Goal: Check status: Check status

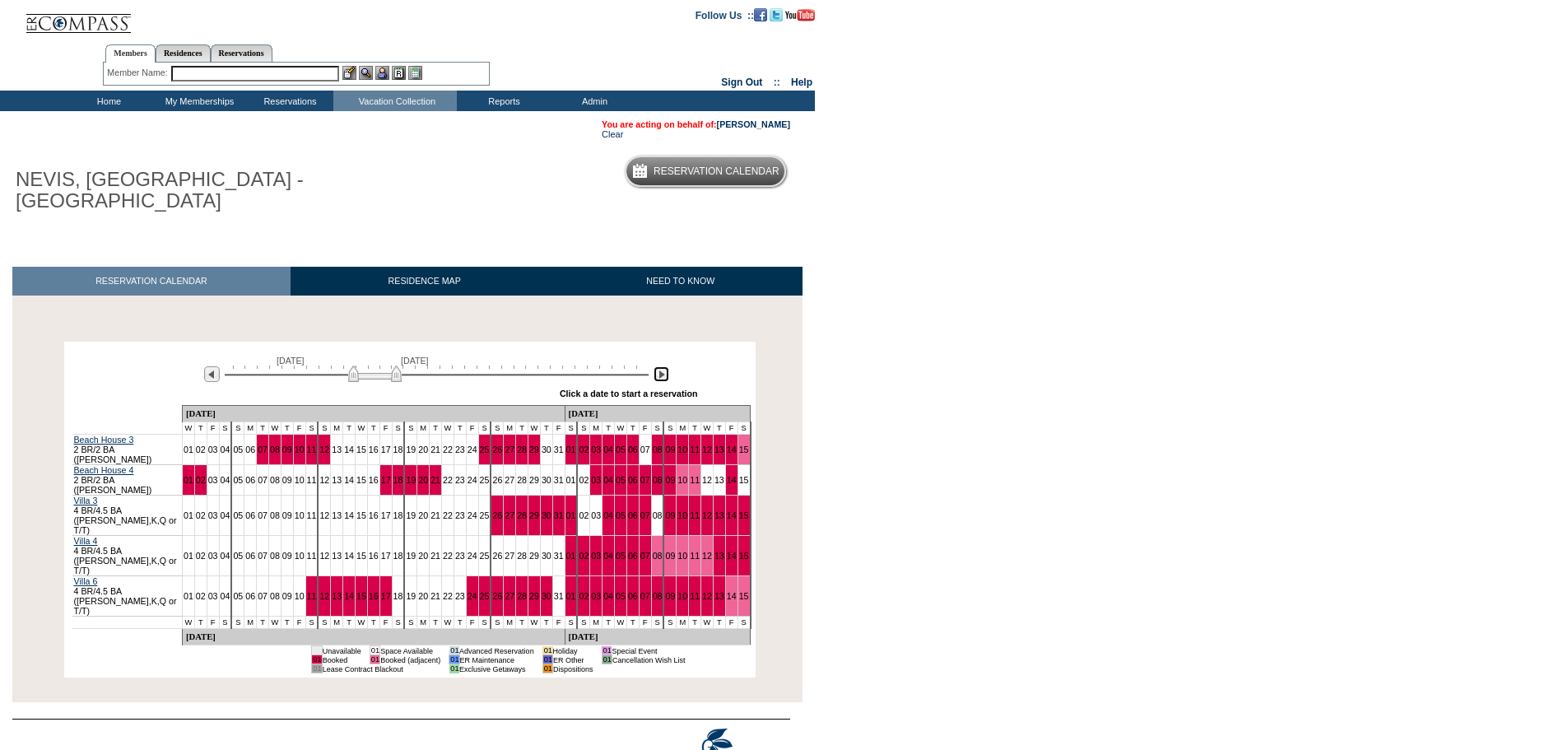
click at [662, 374] on img at bounding box center [661, 374] width 16 height 16
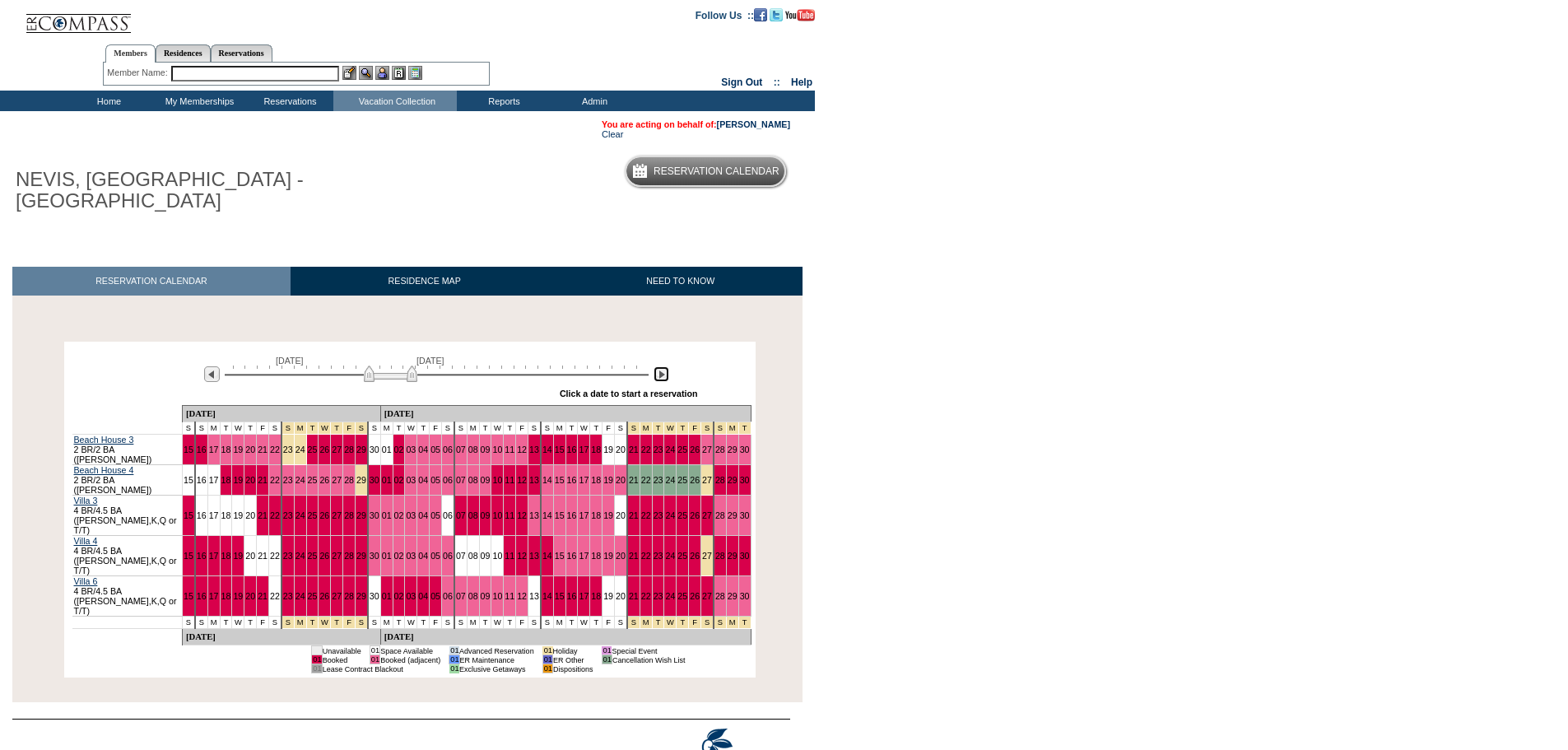
click at [662, 374] on img at bounding box center [661, 374] width 16 height 16
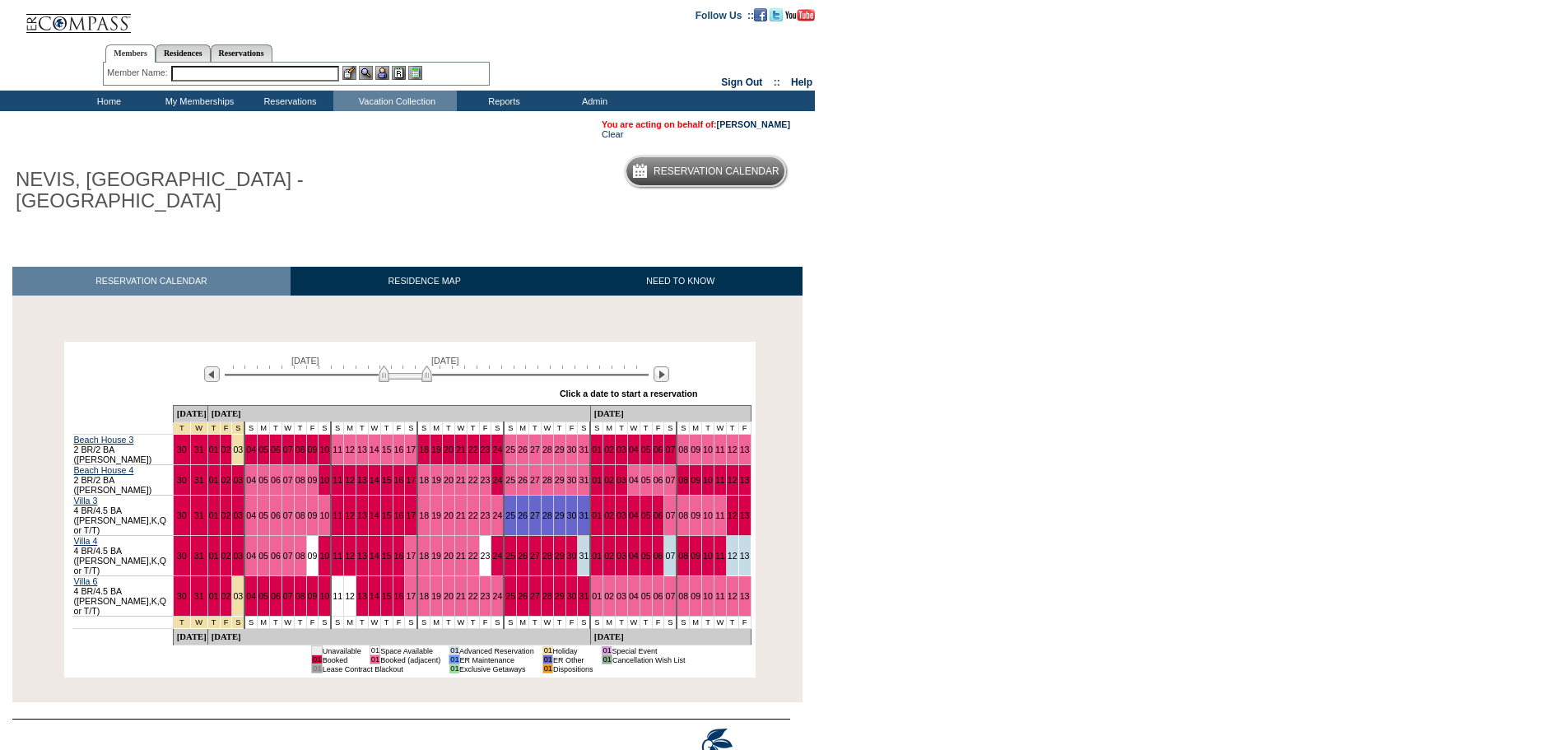
click at [888, 506] on body "Follow Us ::" at bounding box center [784, 375] width 1568 height 750
click at [751, 119] on link "[PERSON_NAME]" at bounding box center [753, 124] width 73 height 9
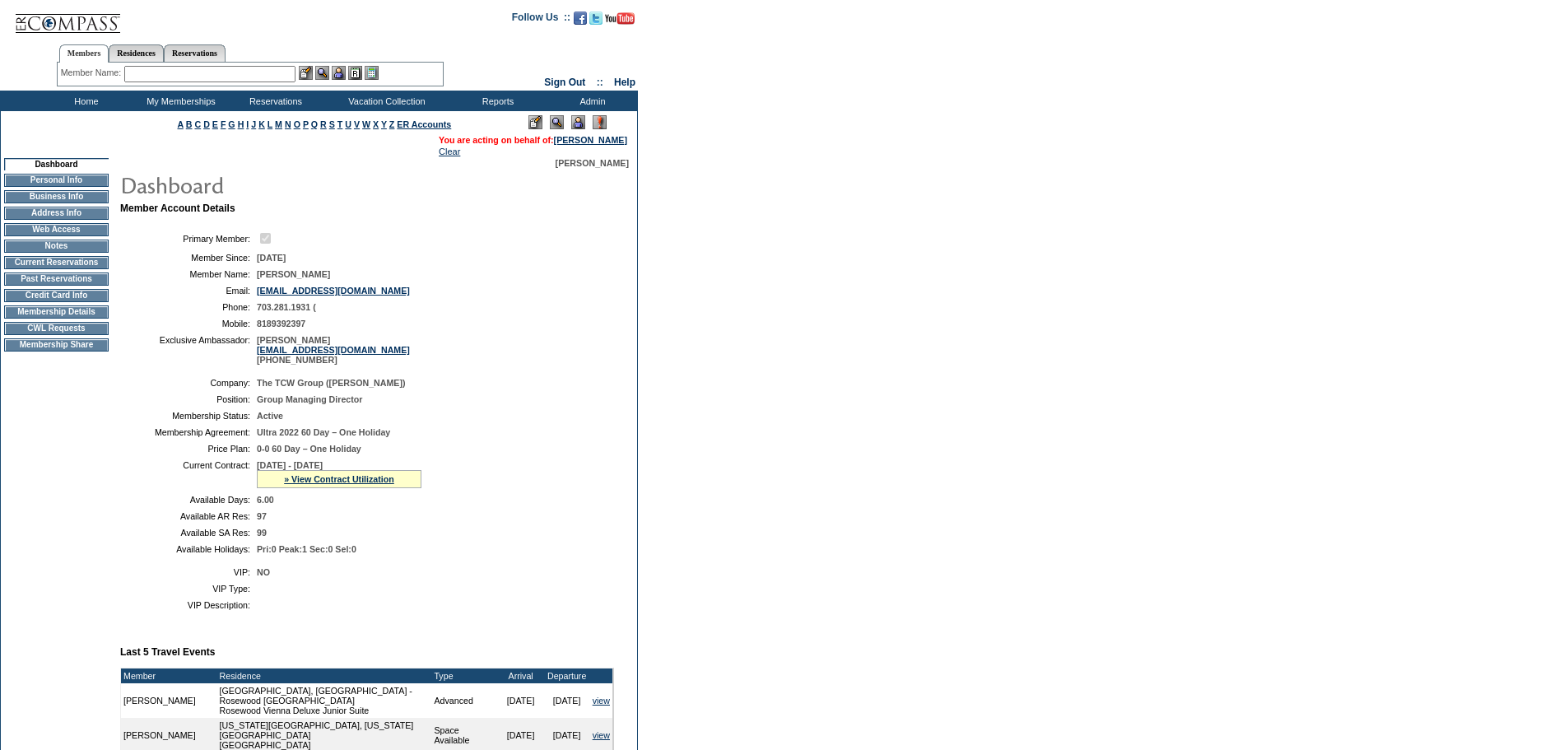
click at [765, 244] on form "Follow Us ::" at bounding box center [784, 635] width 1568 height 1271
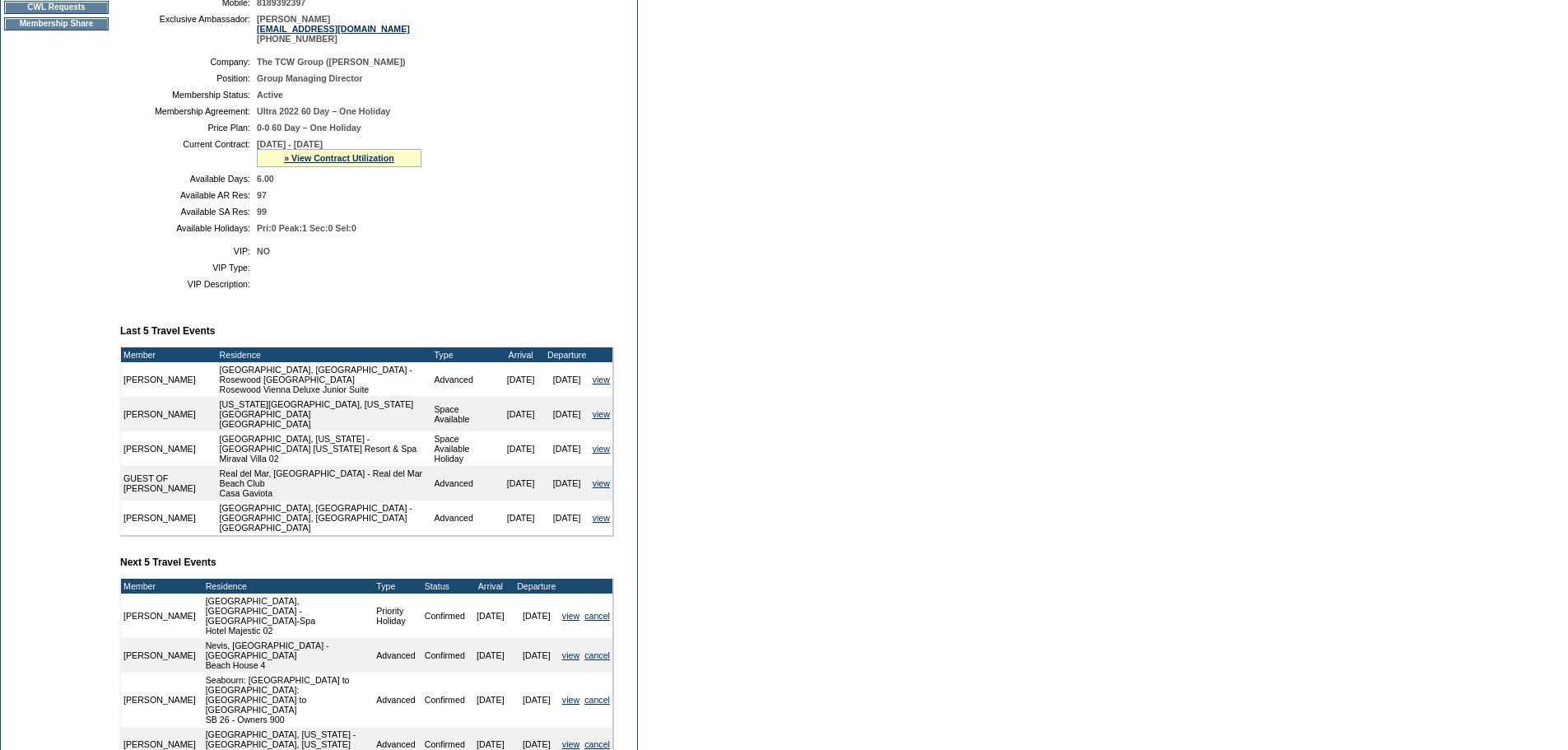
scroll to position [82, 0]
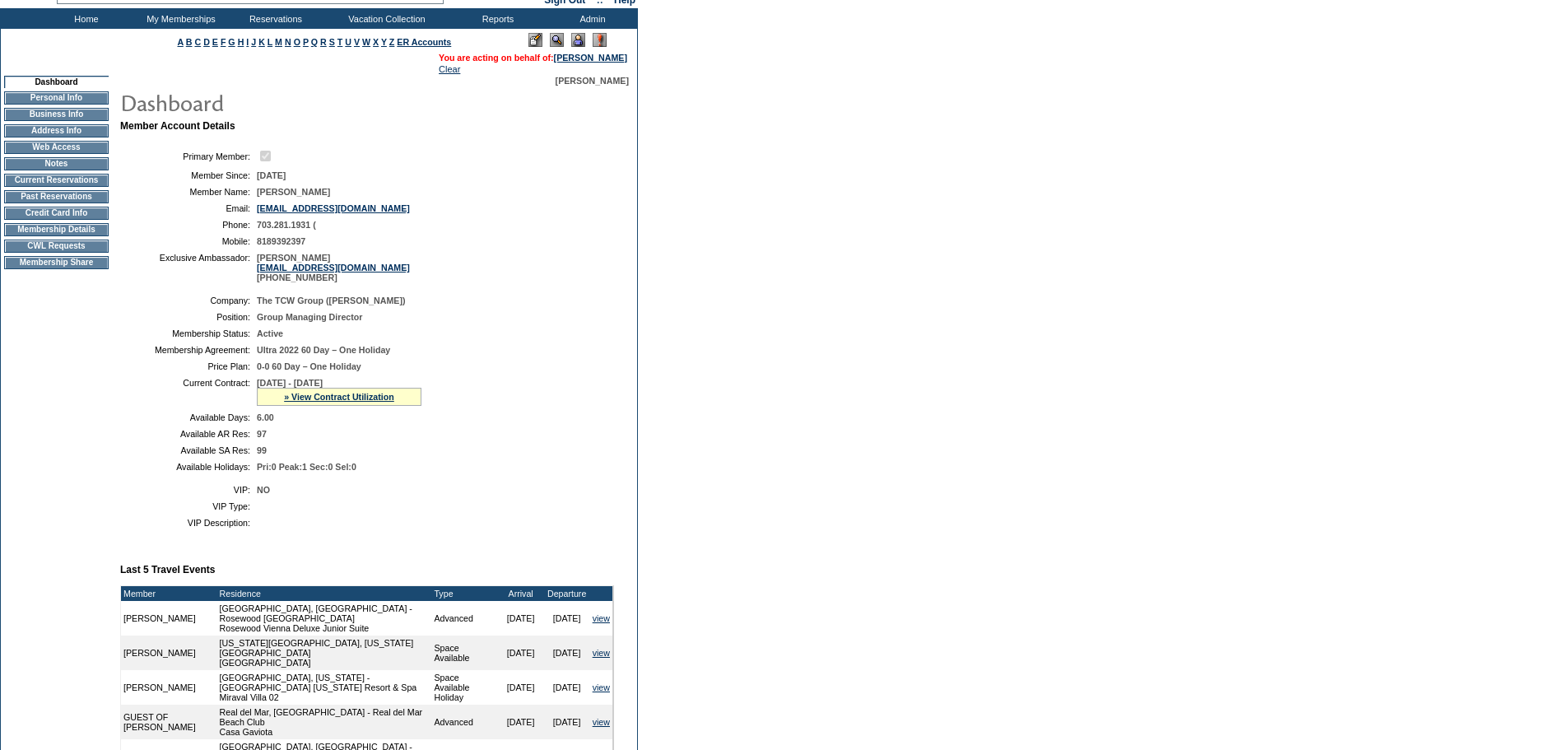
click at [98, 16] on td "Home" at bounding box center [84, 19] width 95 height 21
